Goal: Transaction & Acquisition: Purchase product/service

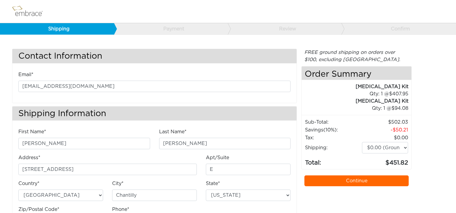
select select "VA"
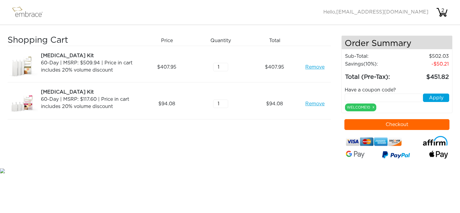
click at [351, 96] on input "text" at bounding box center [383, 98] width 77 height 8
type input "SEPTEMBERSTEAL"
click at [430, 99] on button "Apply" at bounding box center [436, 98] width 26 height 8
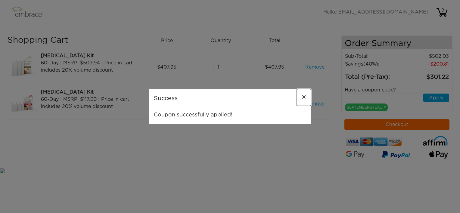
click at [303, 98] on span "×" at bounding box center [304, 97] width 5 height 7
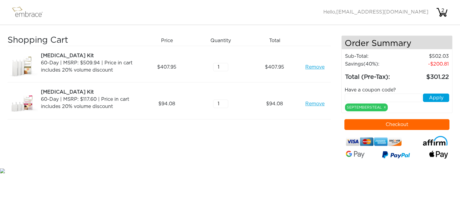
click at [353, 95] on input "text" at bounding box center [383, 98] width 77 height 8
click at [384, 106] on link "x" at bounding box center [385, 107] width 2 height 5
click at [318, 105] on link "Remove" at bounding box center [314, 103] width 19 height 7
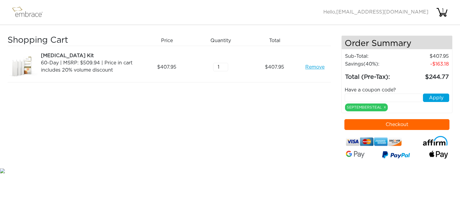
click at [317, 66] on link "Remove" at bounding box center [314, 67] width 19 height 7
click at [368, 97] on input "text" at bounding box center [383, 98] width 77 height 8
type input "SEPTEMBERSTEAL"
click at [426, 98] on button "Apply" at bounding box center [436, 98] width 26 height 8
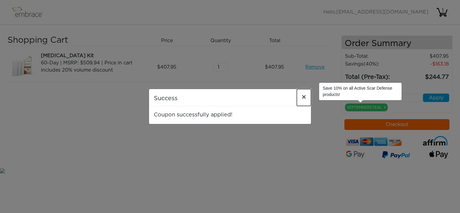
click at [303, 96] on span "×" at bounding box center [304, 97] width 5 height 7
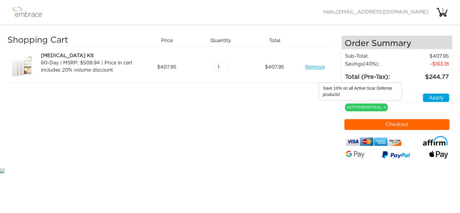
click at [311, 67] on link "Remove" at bounding box center [314, 67] width 19 height 7
